Goal: Check status: Check status

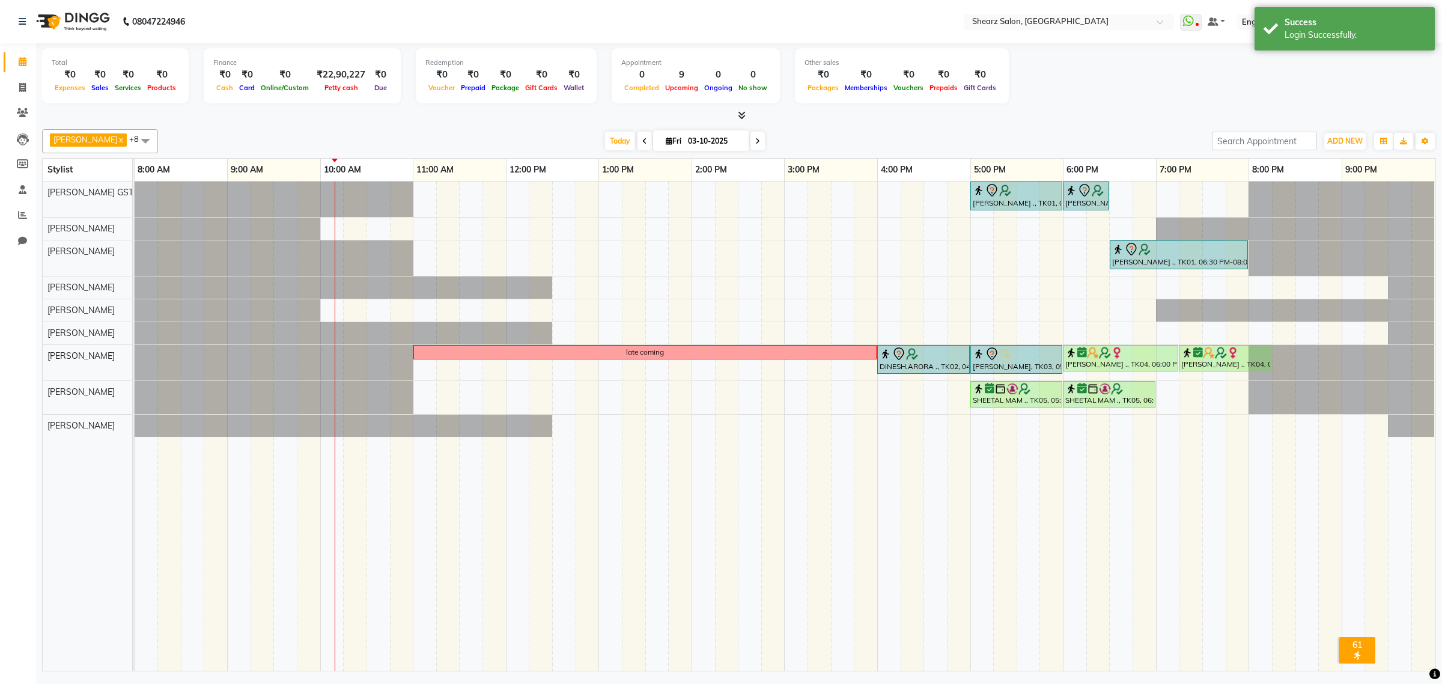
click at [1155, 96] on div "Total ₹0 Expenses ₹0 Sales ₹0 Services ₹0 Products Finance ₹0 Cash ₹0 Card ₹0 O…" at bounding box center [739, 77] width 1394 height 59
click at [29, 67] on span at bounding box center [22, 62] width 21 height 14
click at [755, 140] on span at bounding box center [757, 141] width 14 height 19
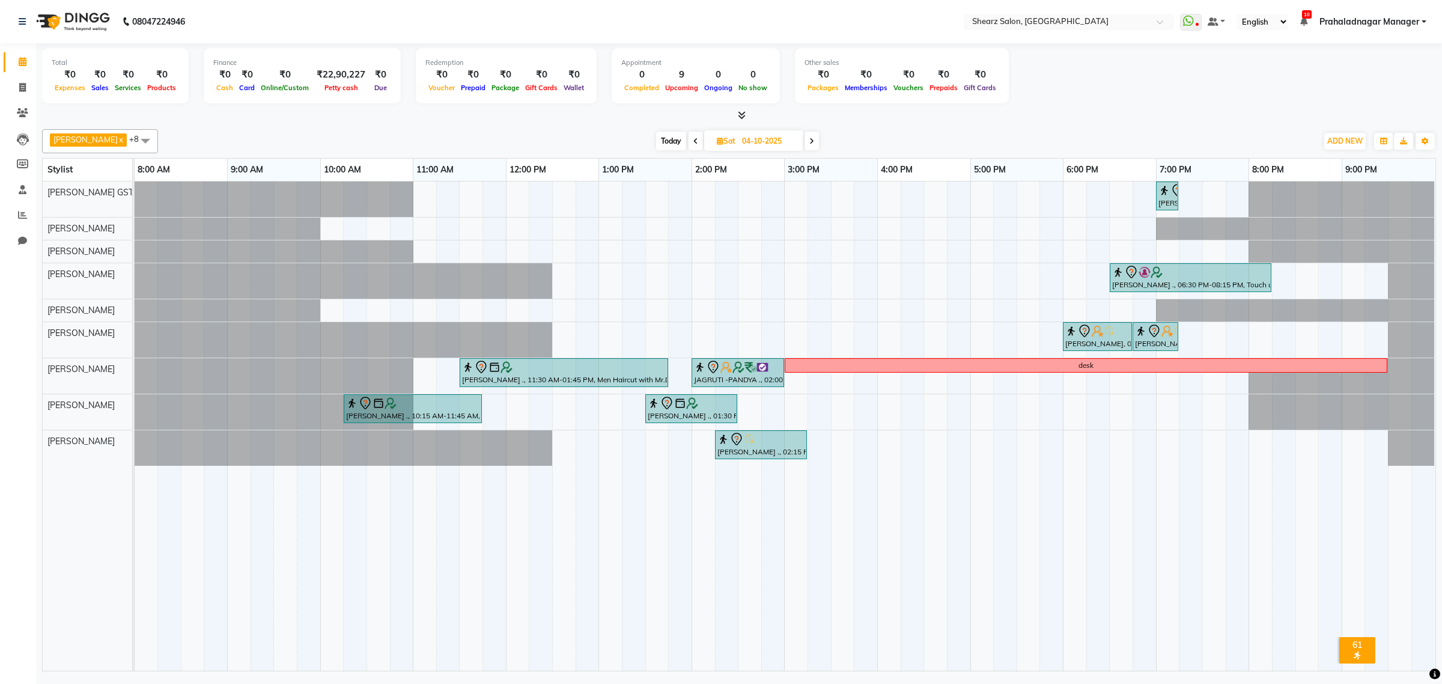
click at [809, 142] on span at bounding box center [811, 141] width 14 height 19
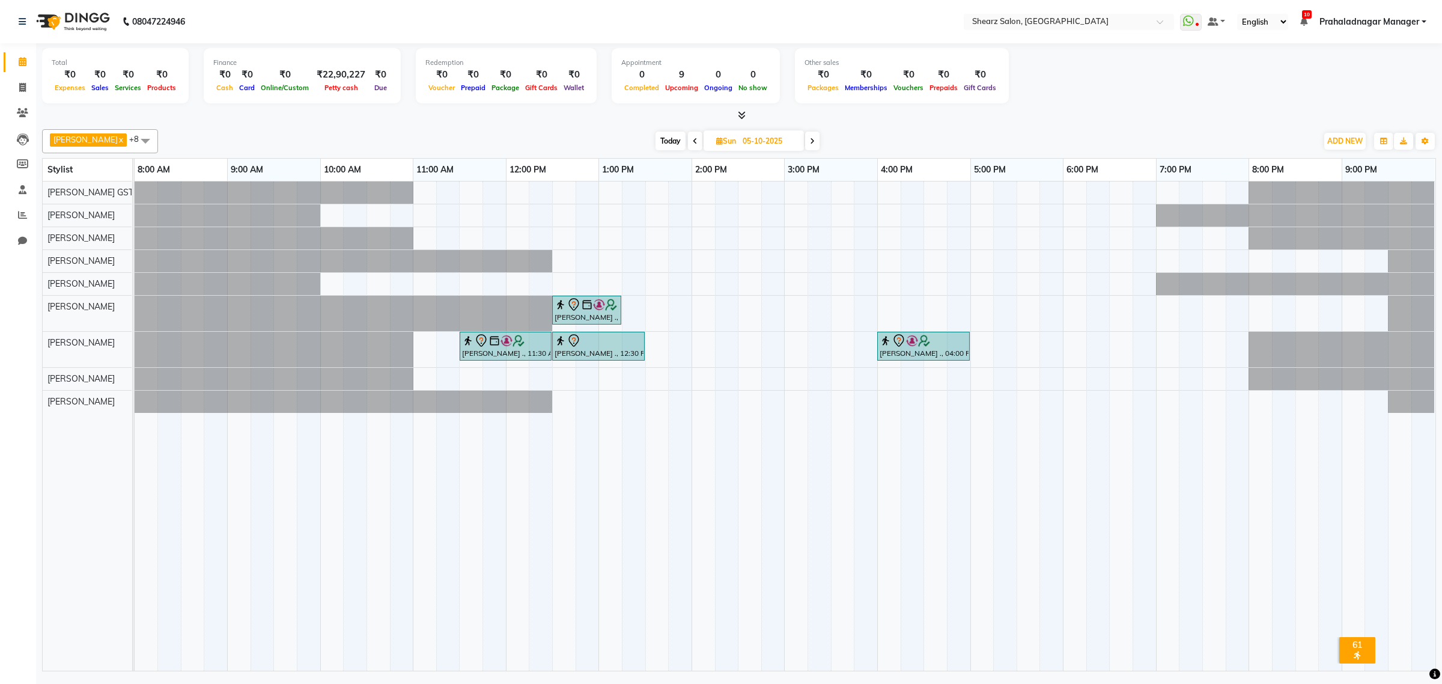
click at [693, 139] on icon at bounding box center [695, 141] width 5 height 7
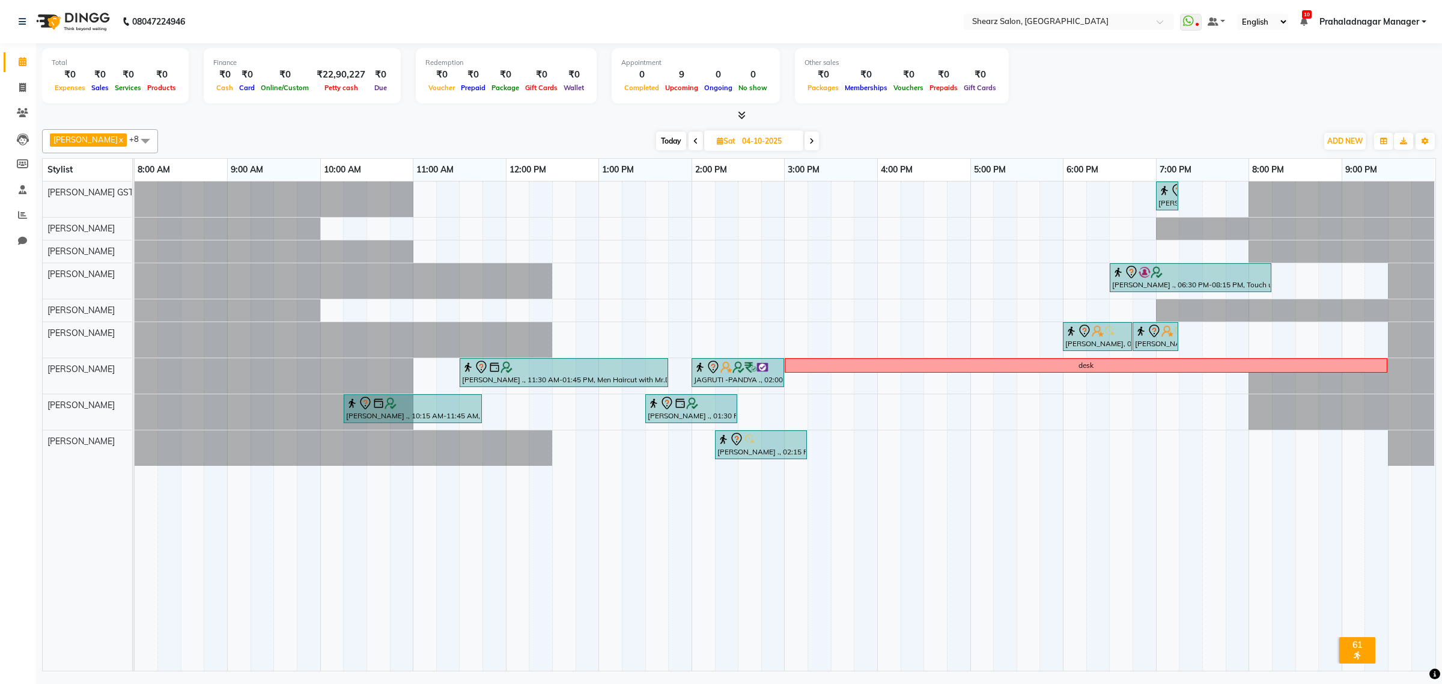
click at [693, 139] on icon at bounding box center [695, 141] width 5 height 7
type input "03-10-2025"
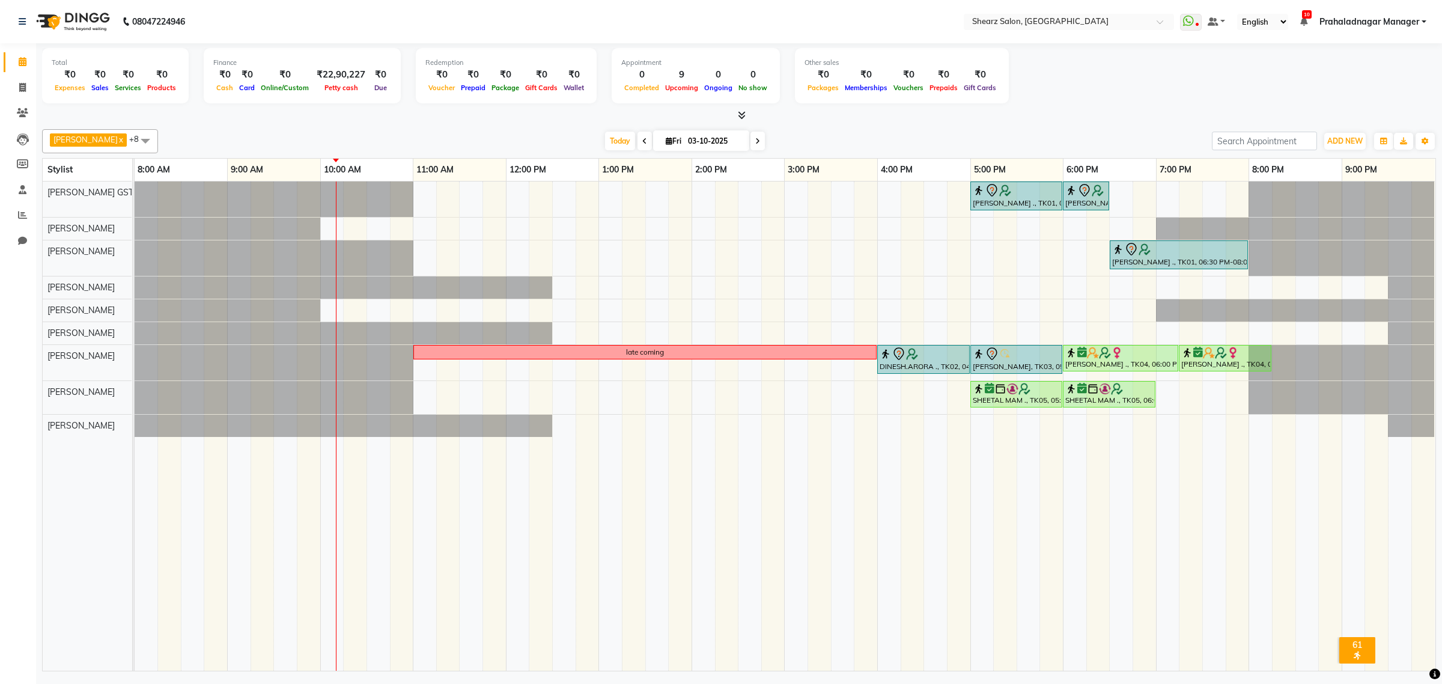
click at [136, 137] on span at bounding box center [145, 140] width 24 height 23
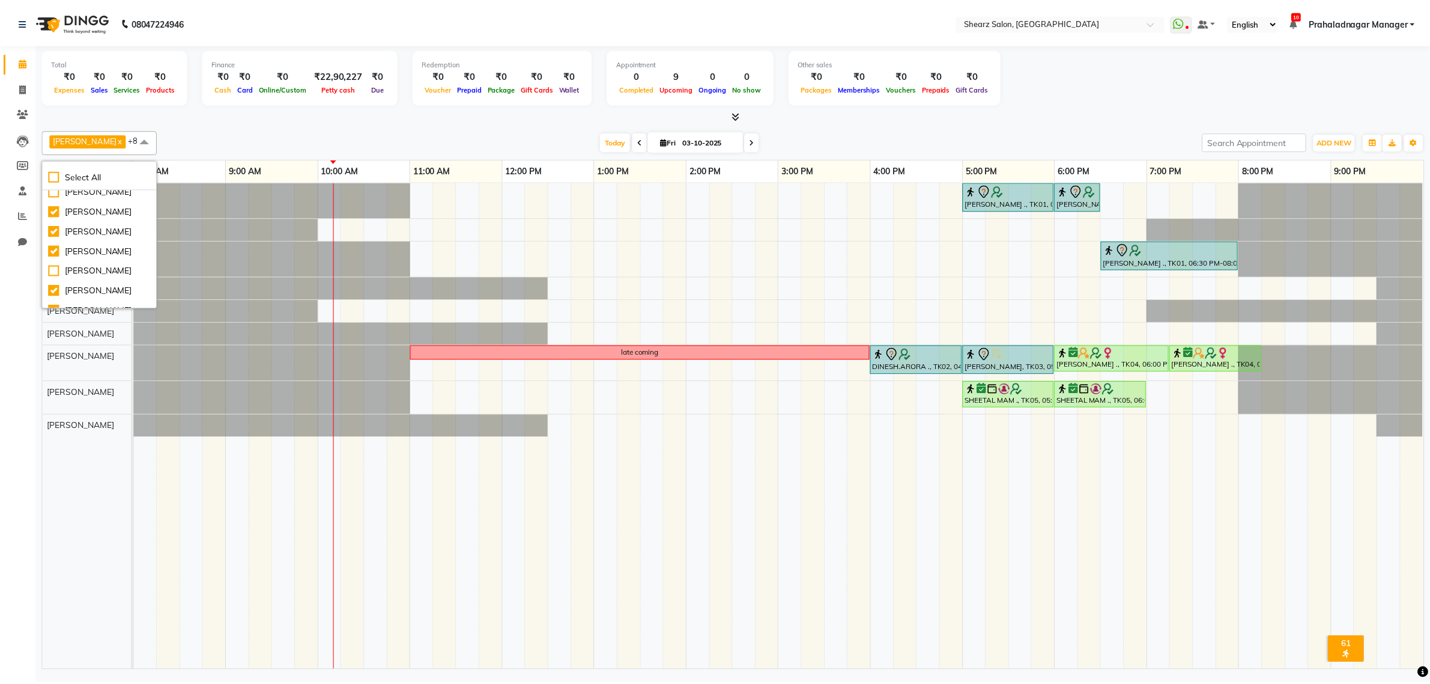
scroll to position [90, 0]
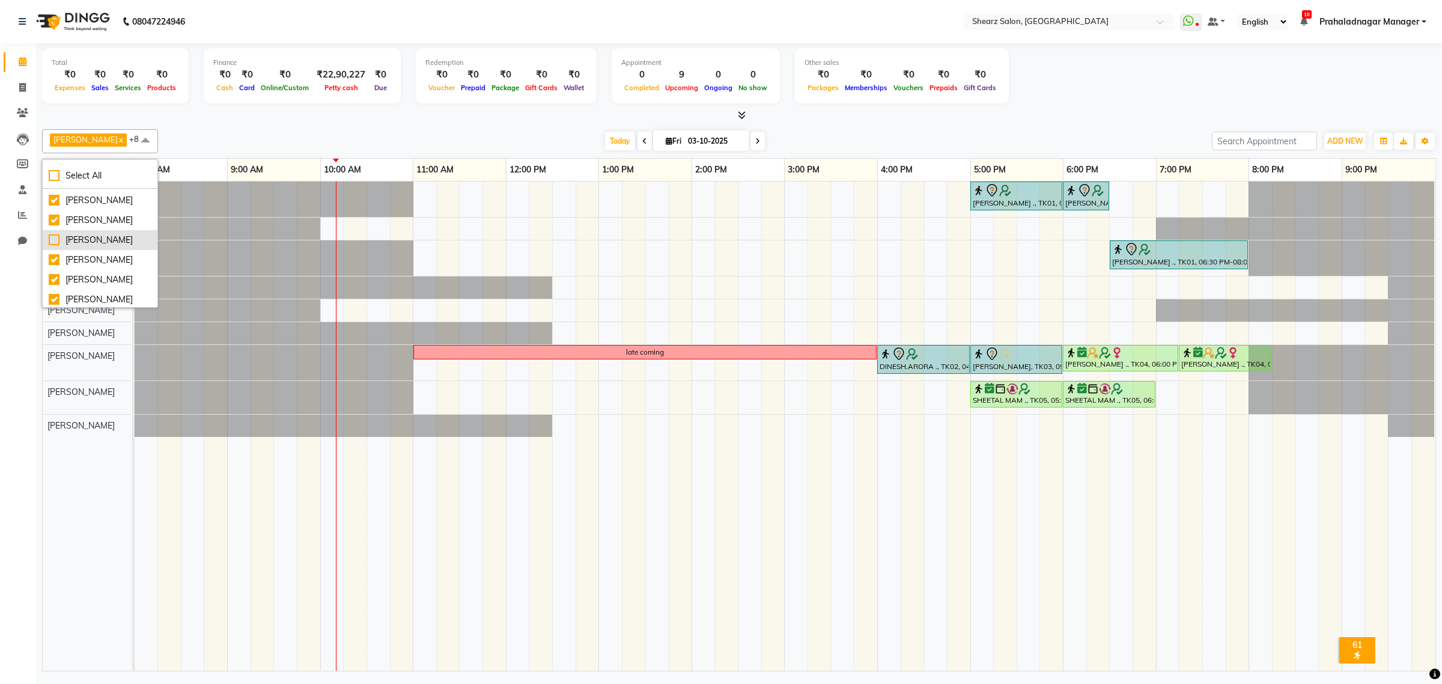
click at [55, 246] on div "[PERSON_NAME]" at bounding box center [100, 240] width 103 height 13
checkbox input "true"
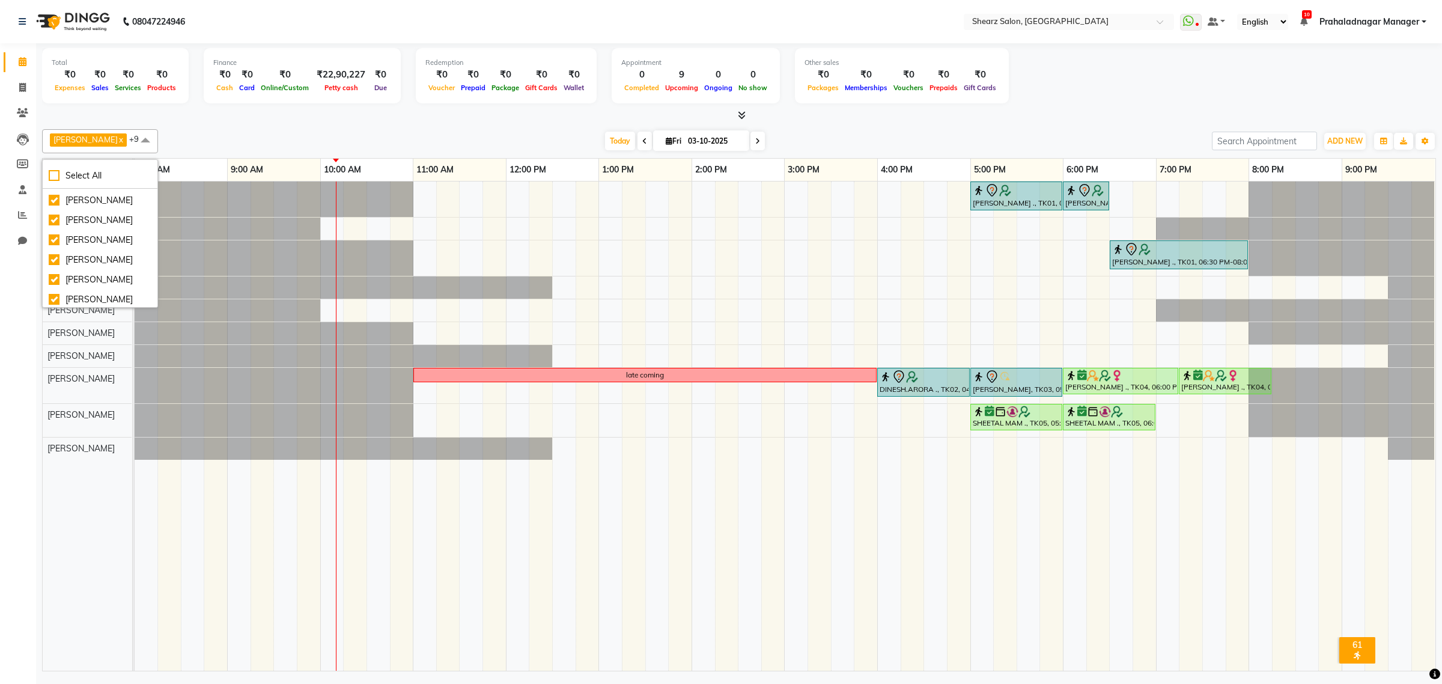
click at [133, 138] on span at bounding box center [145, 140] width 24 height 23
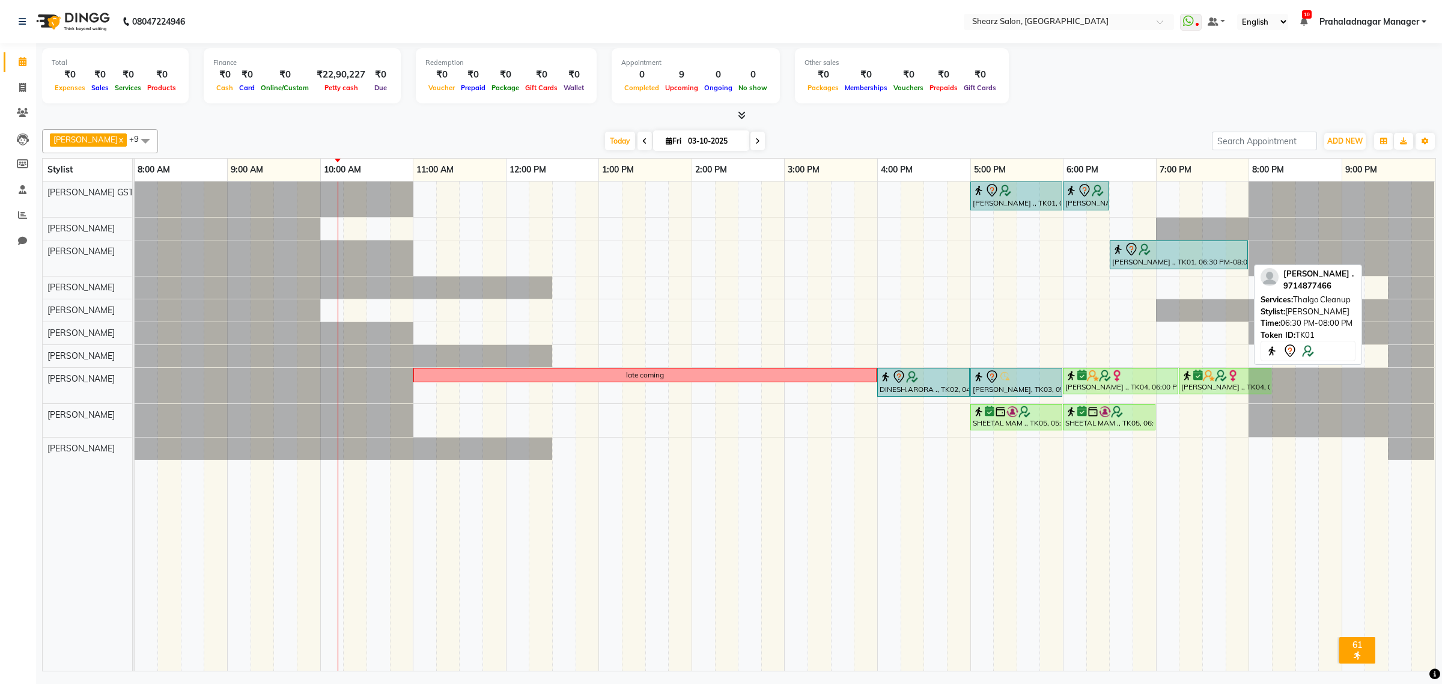
click at [1134, 254] on icon at bounding box center [1131, 249] width 14 height 14
select select "7"
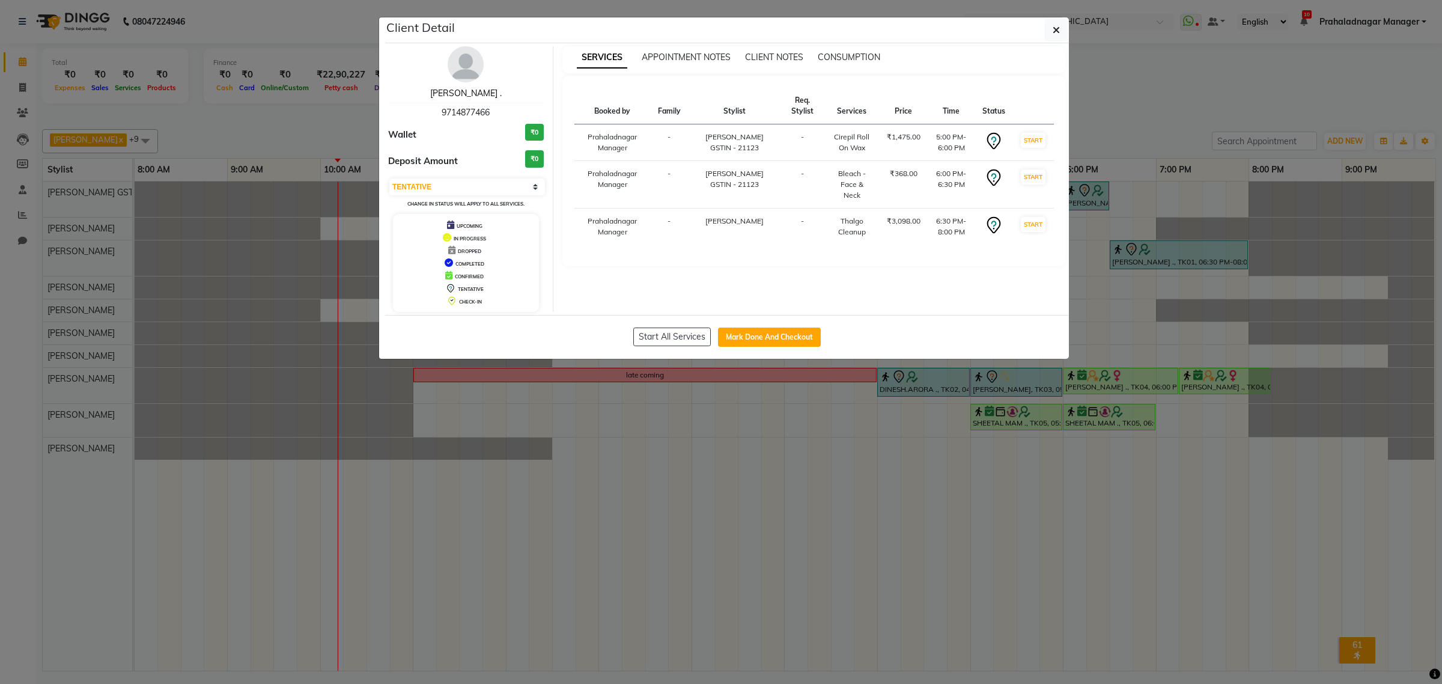
click at [439, 93] on link "[PERSON_NAME] ." at bounding box center [465, 93] width 71 height 11
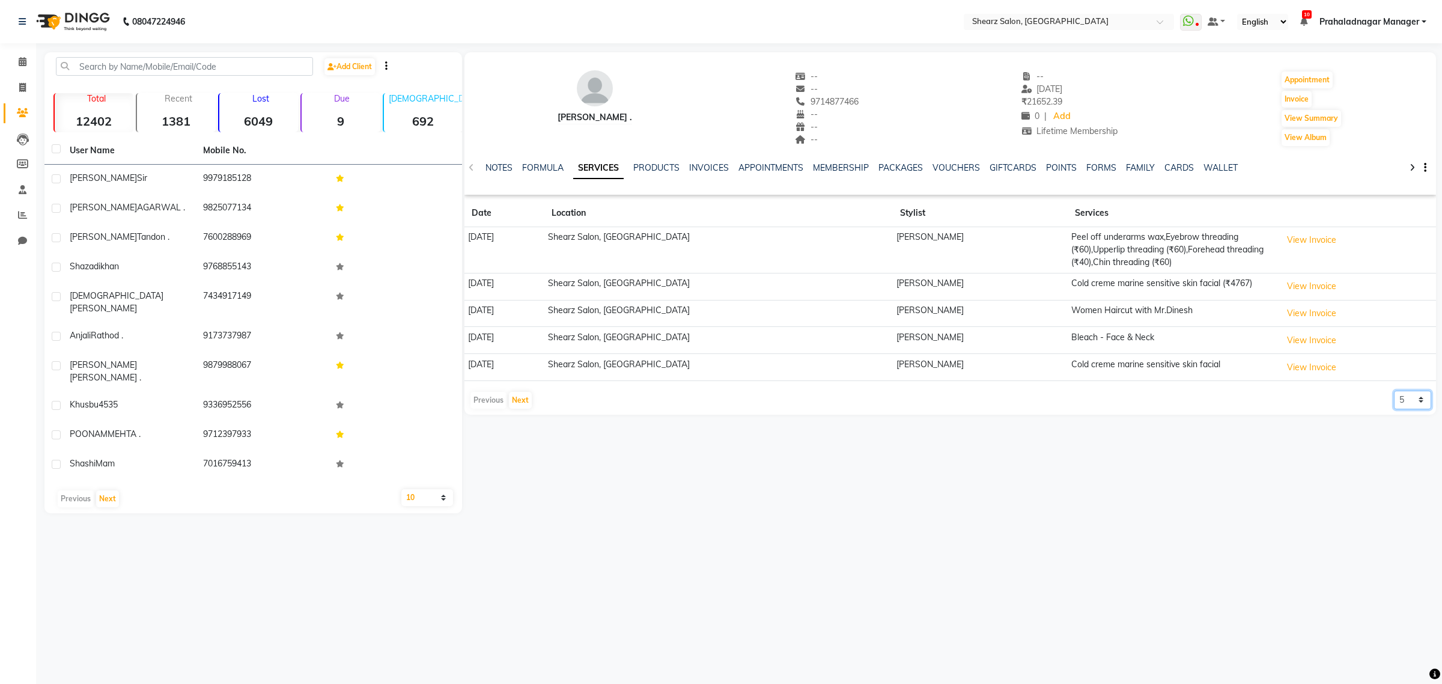
click at [1396, 397] on select "5 10 50 100 500" at bounding box center [1412, 400] width 37 height 19
select select "50"
click at [1394, 392] on select "5 10 50 100 500" at bounding box center [1412, 400] width 37 height 19
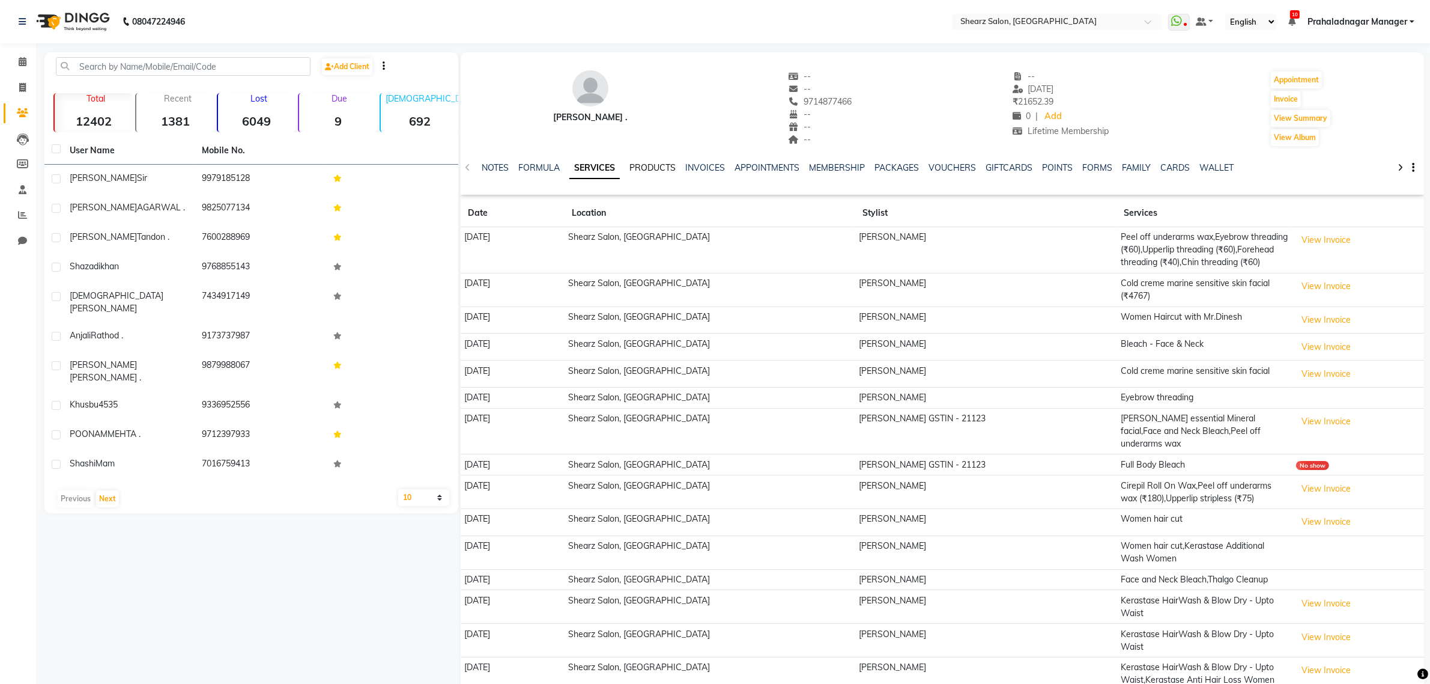
click at [661, 166] on link "PRODUCTS" at bounding box center [653, 167] width 46 height 11
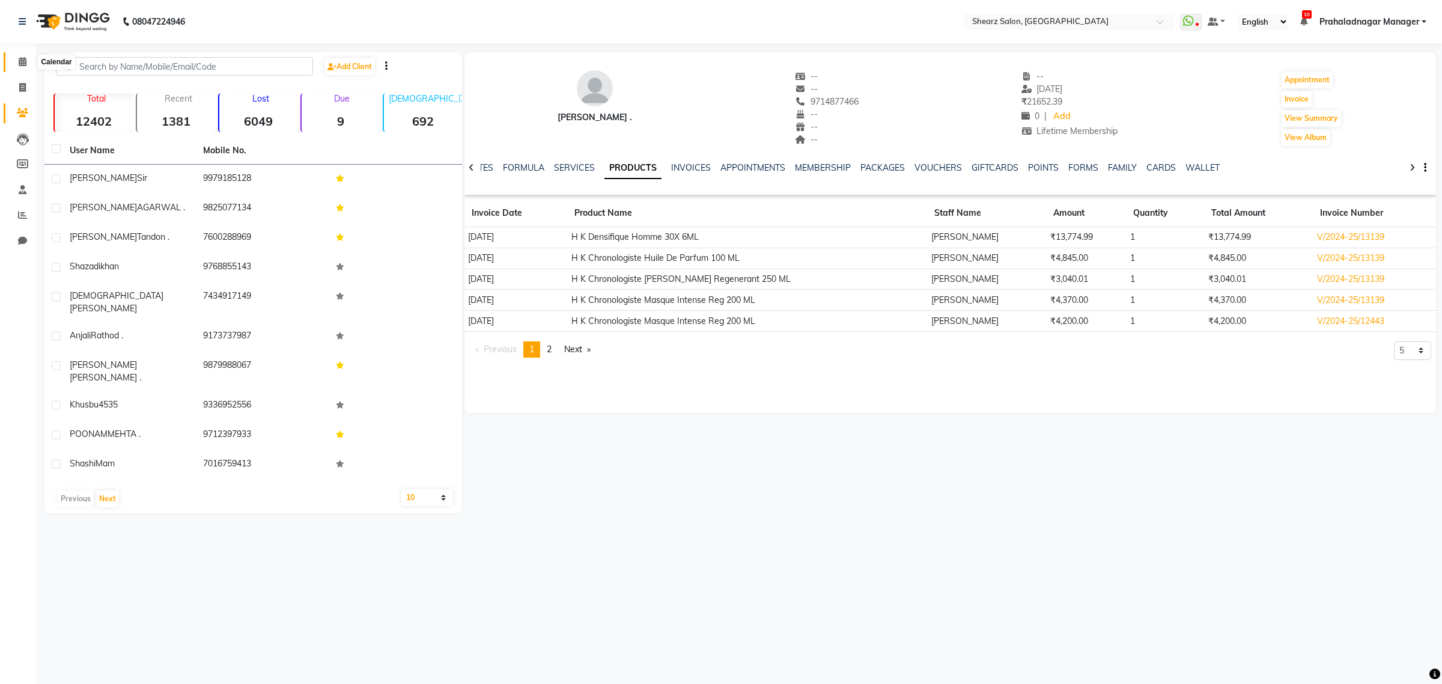
click at [15, 56] on span at bounding box center [22, 62] width 21 height 14
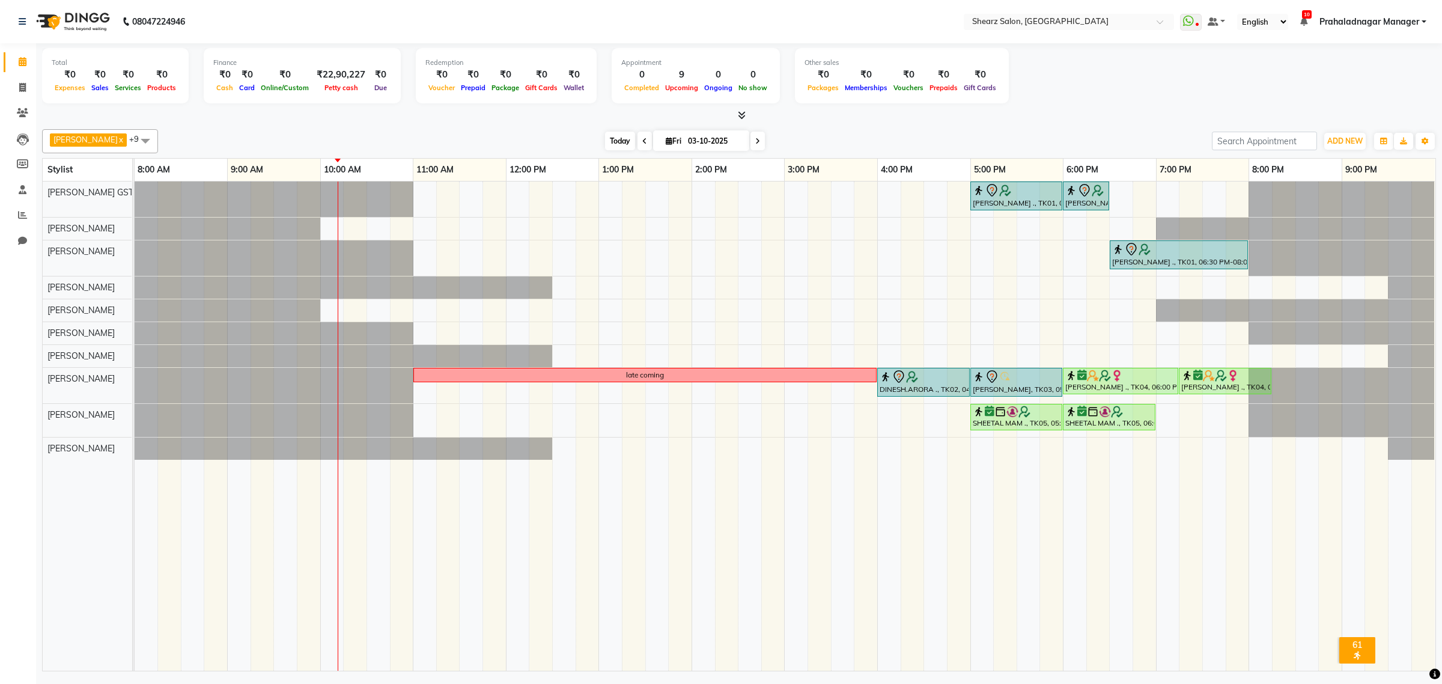
click at [614, 139] on span "Today" at bounding box center [620, 141] width 30 height 19
click at [755, 139] on icon at bounding box center [757, 141] width 5 height 7
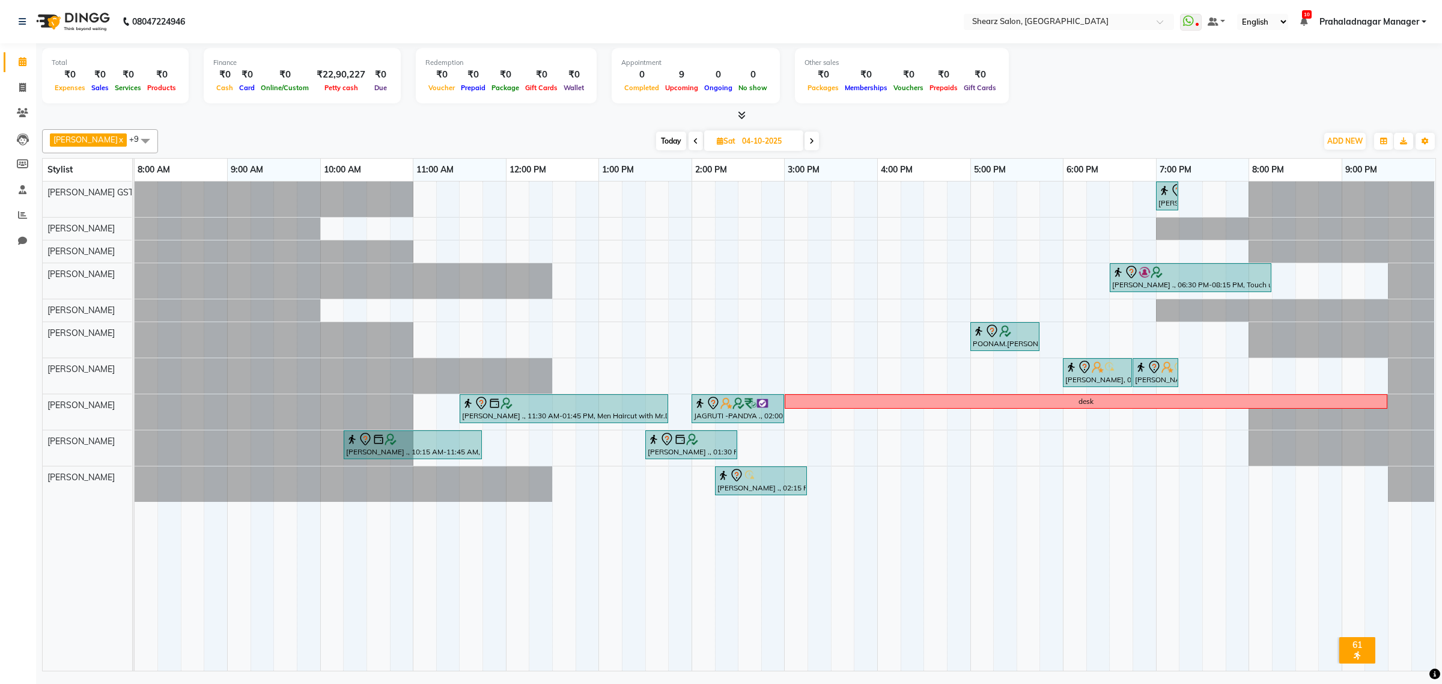
click at [689, 137] on span at bounding box center [696, 141] width 14 height 19
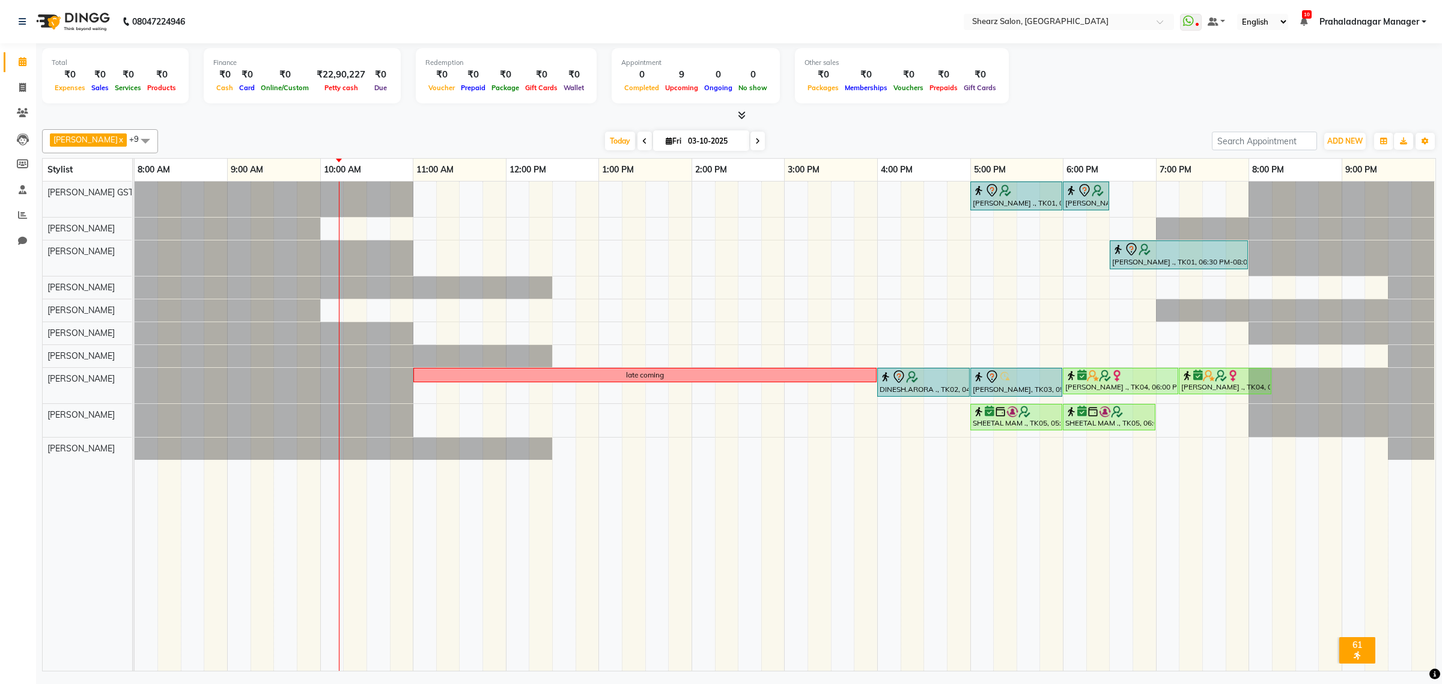
click at [637, 139] on span at bounding box center [644, 141] width 14 height 19
type input "02-10-2025"
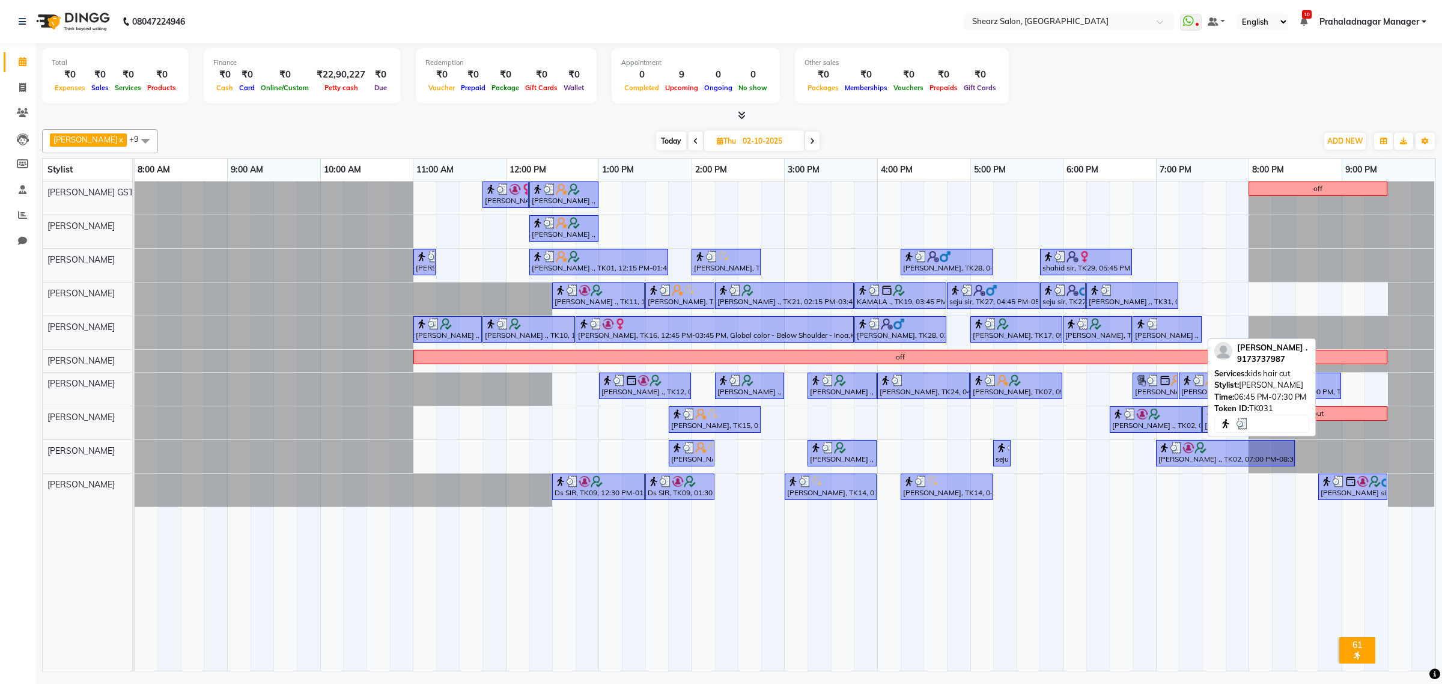
click at [1172, 328] on div at bounding box center [1167, 324] width 64 height 12
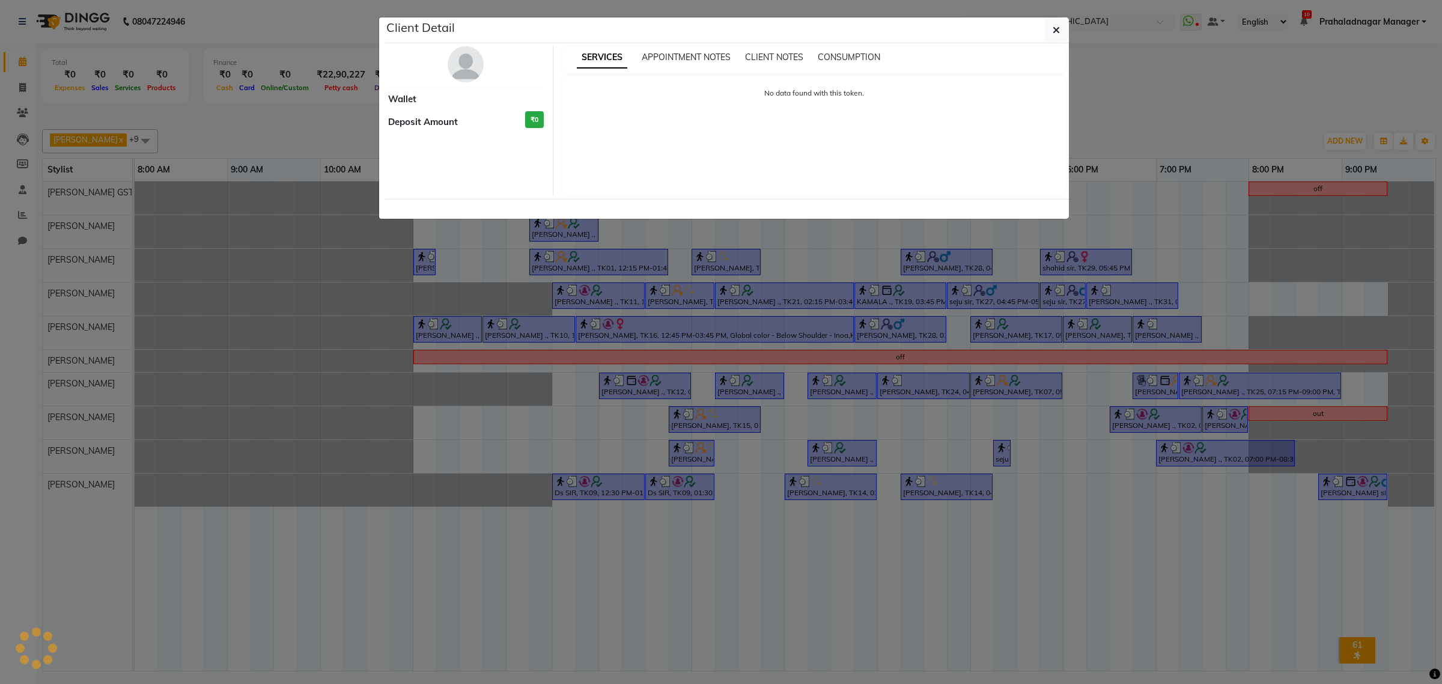
select select "3"
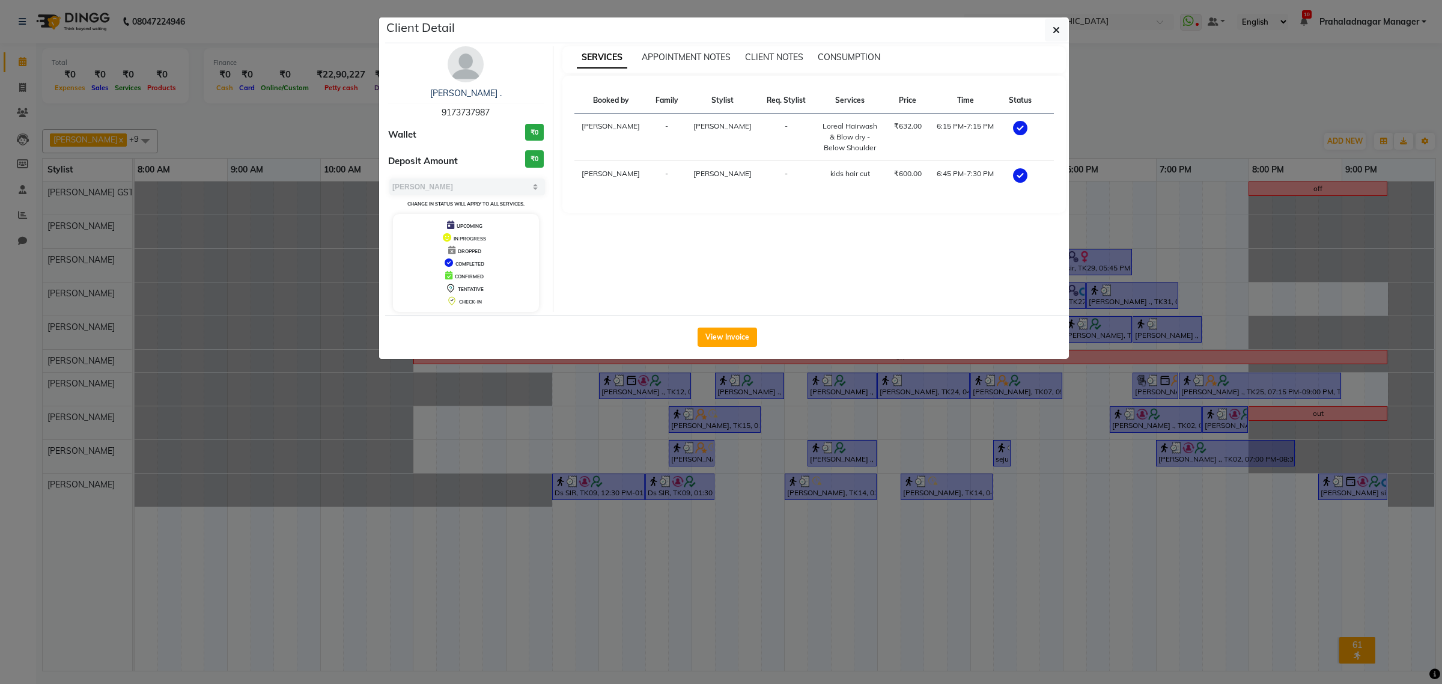
click at [467, 88] on div "[PERSON_NAME] ." at bounding box center [466, 93] width 156 height 13
click at [466, 94] on link "[PERSON_NAME] ." at bounding box center [465, 93] width 71 height 11
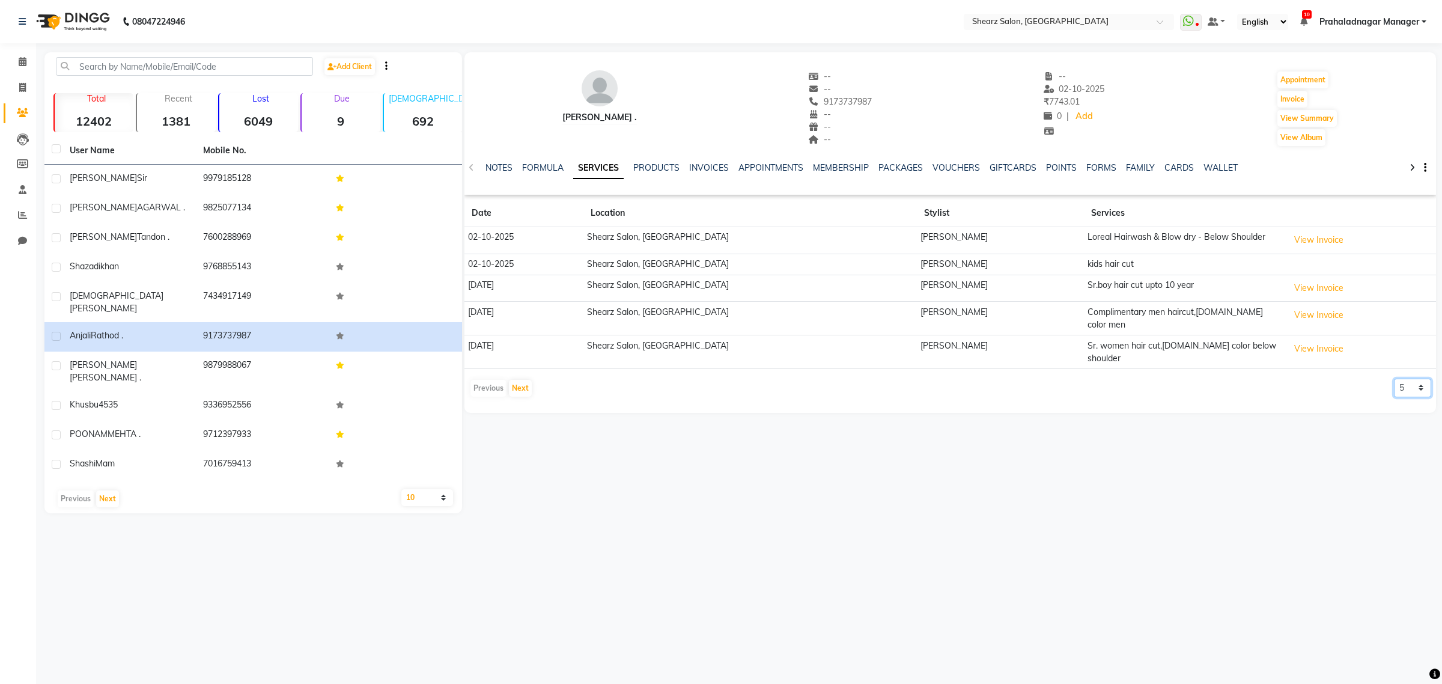
click at [1411, 378] on select "5 10 50 100 500" at bounding box center [1412, 387] width 37 height 19
select select "50"
click at [1394, 378] on select "5 10 50 100 500" at bounding box center [1412, 387] width 37 height 19
click at [22, 55] on span at bounding box center [22, 62] width 21 height 14
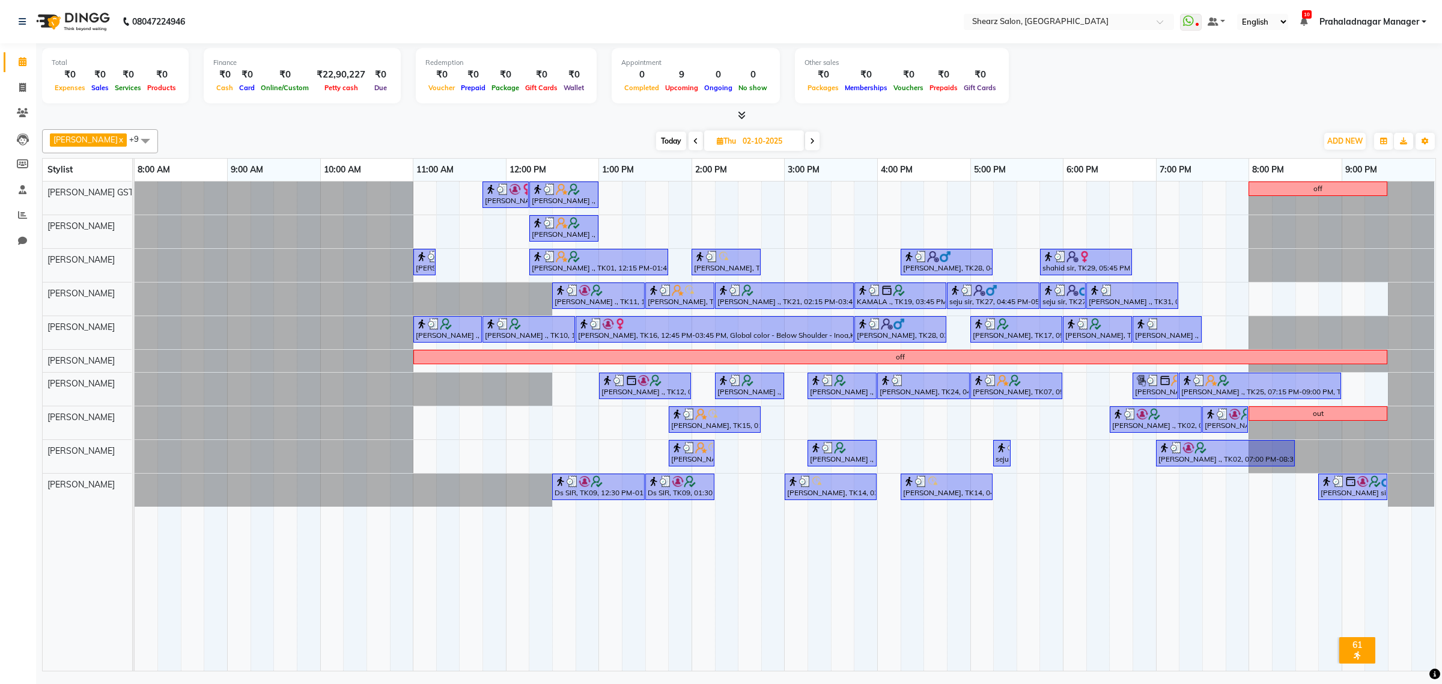
click at [663, 140] on span "Today" at bounding box center [671, 141] width 30 height 19
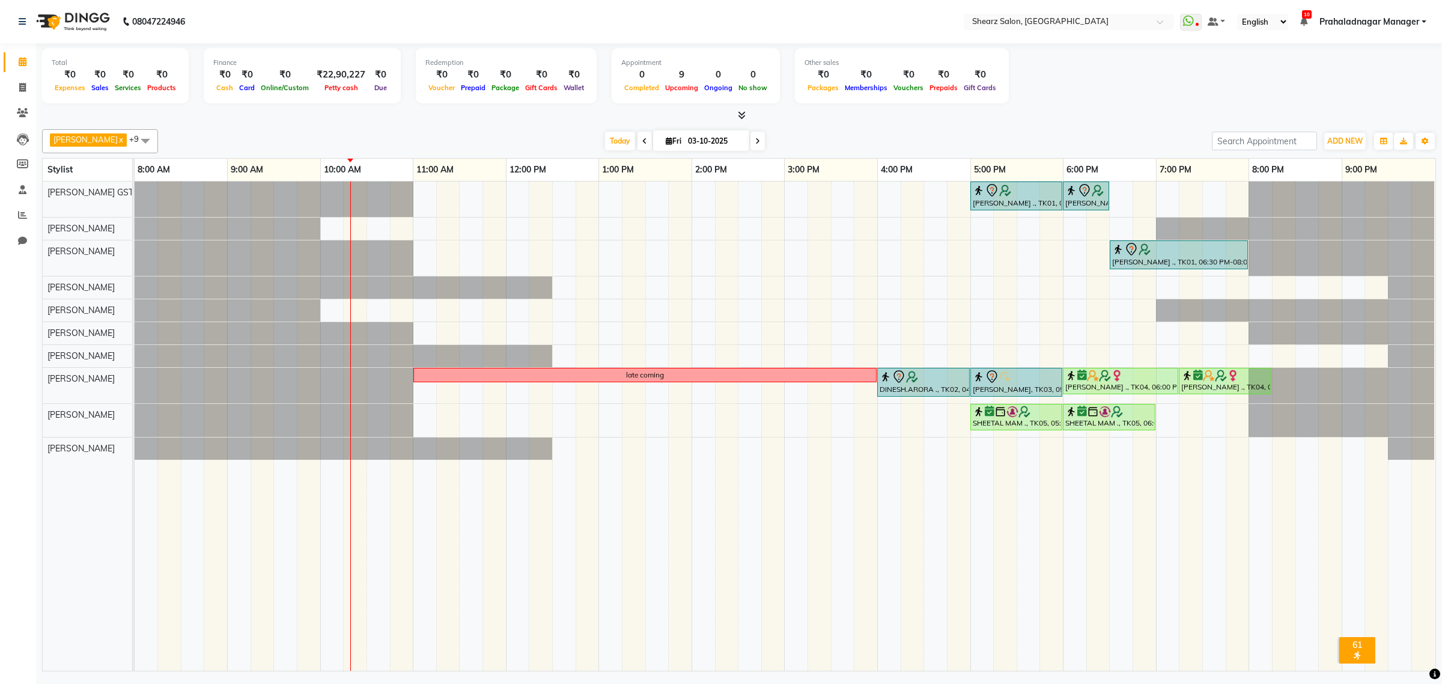
click at [637, 141] on span at bounding box center [644, 141] width 14 height 19
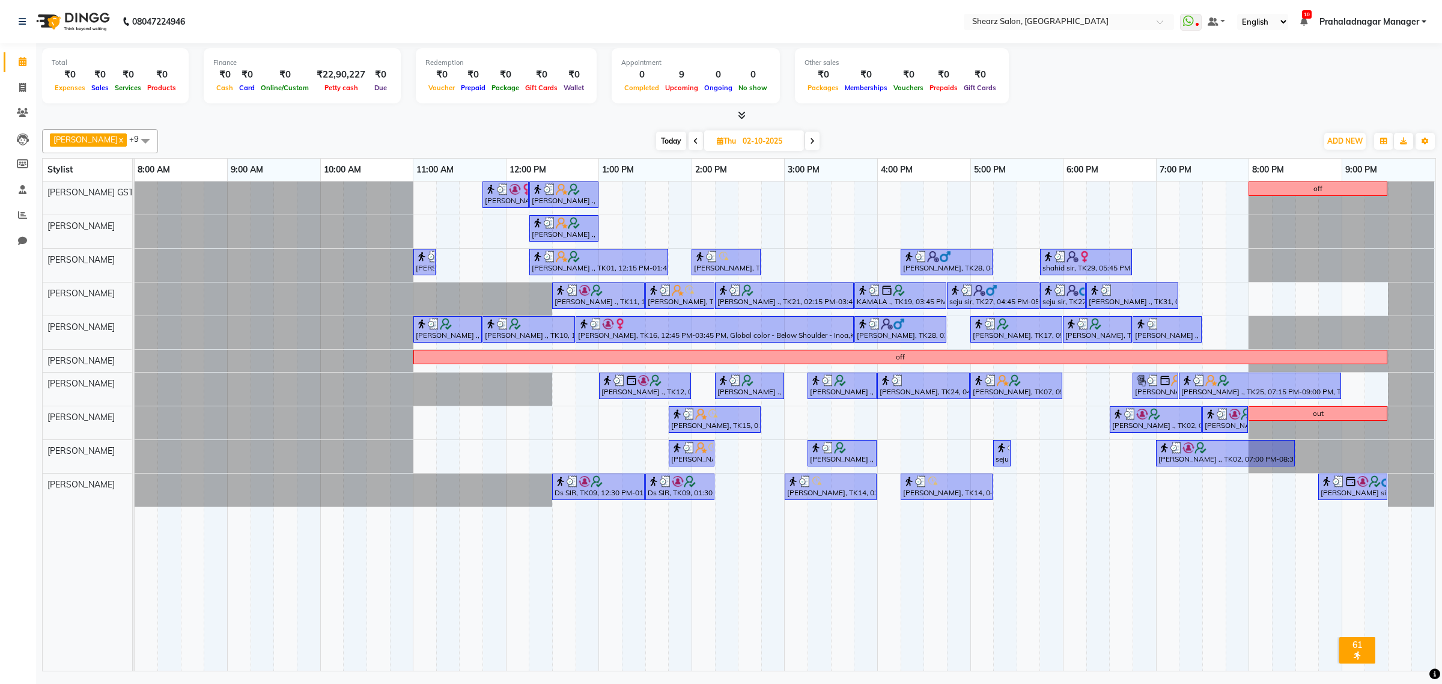
click at [805, 139] on span at bounding box center [812, 141] width 14 height 19
type input "03-10-2025"
